Goal: Task Accomplishment & Management: Manage account settings

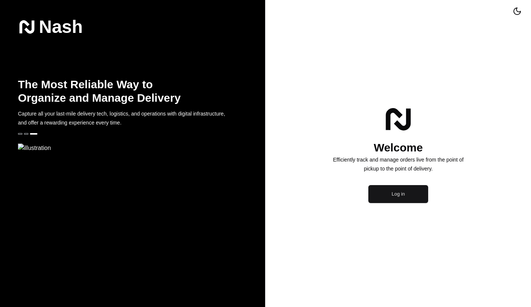
click at [399, 203] on button "Log in" at bounding box center [399, 194] width 60 height 18
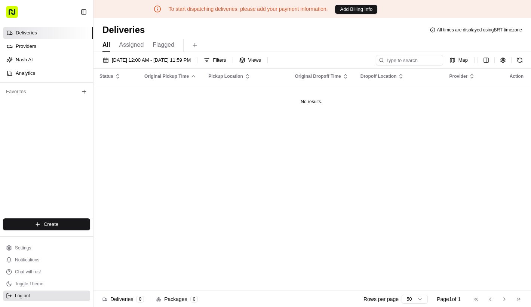
click at [57, 292] on ul "Settings Notifications Chat with us! Toggle Theme Log out" at bounding box center [46, 272] width 87 height 58
click at [57, 292] on button "Log out" at bounding box center [46, 296] width 87 height 10
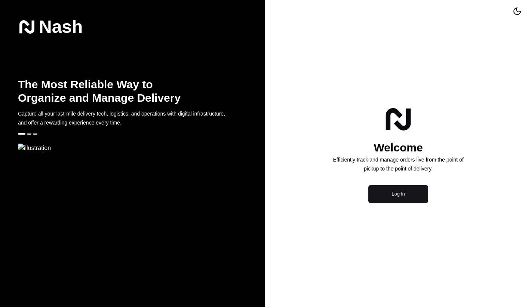
click at [385, 203] on button "Log in" at bounding box center [399, 194] width 60 height 18
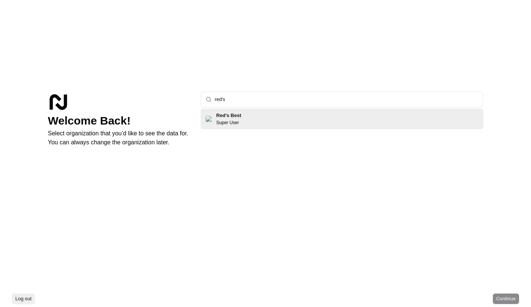
type input "red's"
click button "Continue" at bounding box center [506, 299] width 26 height 10
